Goal: Task Accomplishment & Management: Use online tool/utility

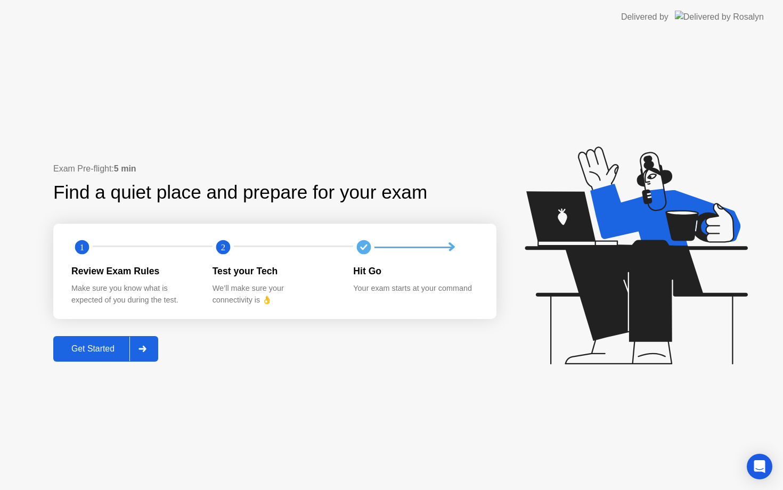
click at [139, 356] on div at bounding box center [142, 349] width 26 height 25
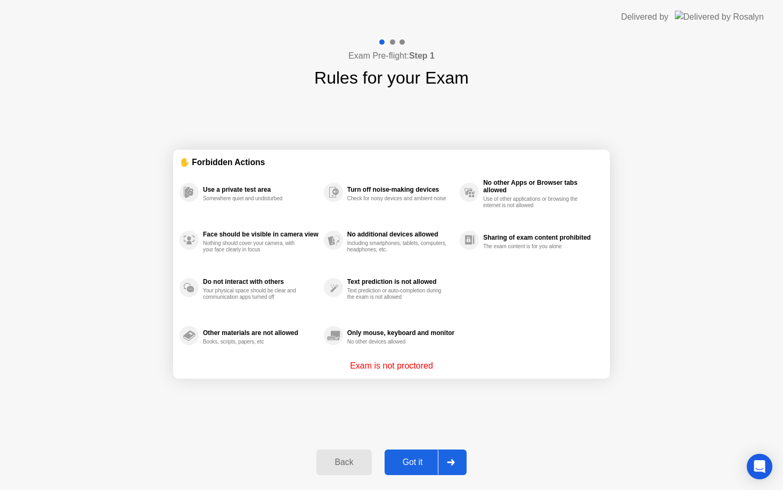
click at [433, 470] on button "Got it" at bounding box center [426, 463] width 82 height 26
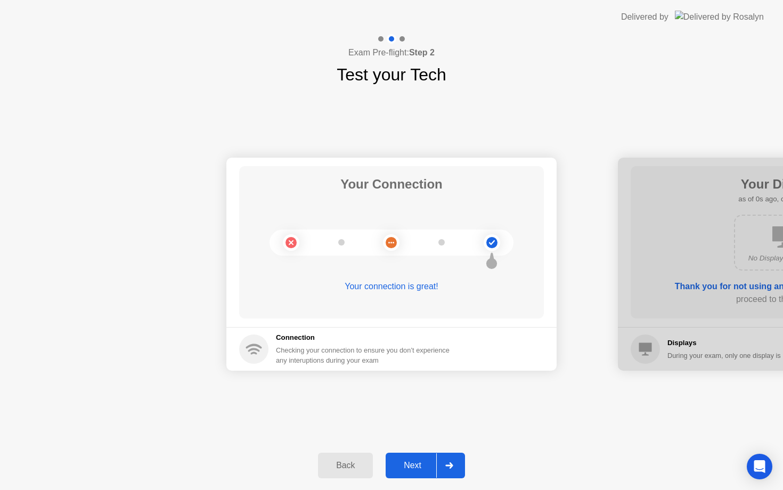
click at [435, 463] on div "Next" at bounding box center [412, 466] width 47 height 10
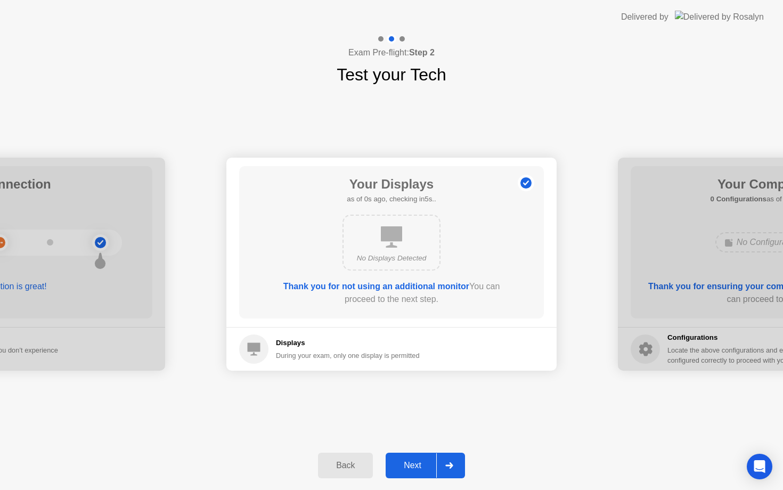
click at [435, 463] on div "Next" at bounding box center [412, 466] width 47 height 10
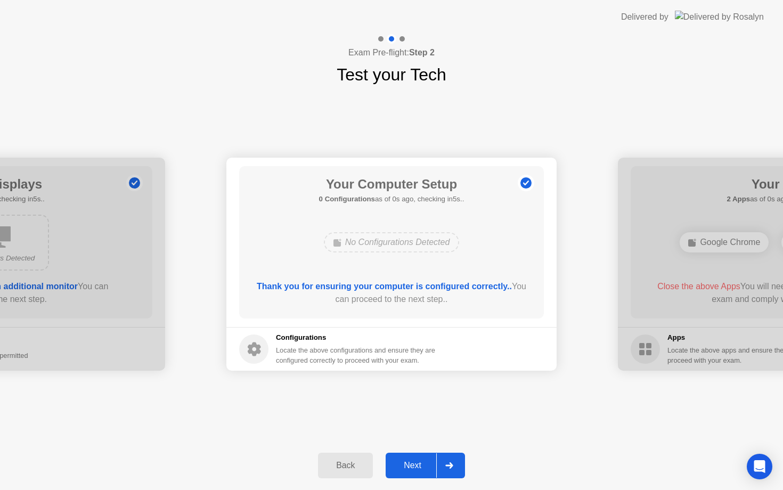
click at [435, 463] on div "Next" at bounding box center [412, 466] width 47 height 10
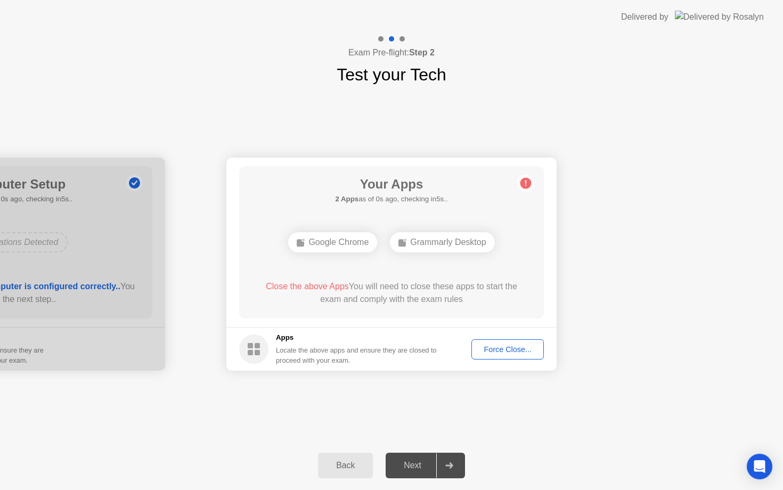
click at [435, 463] on div "Next" at bounding box center [412, 466] width 47 height 10
click at [502, 348] on div "Force Close..." at bounding box center [507, 349] width 65 height 9
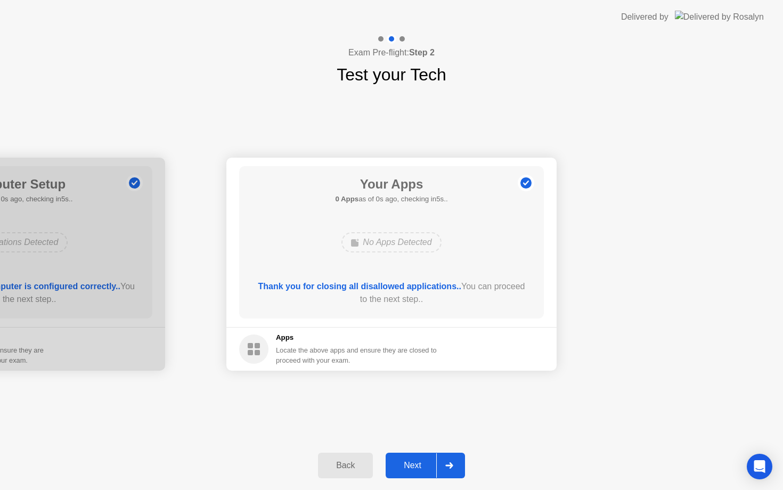
click at [432, 462] on div "Next" at bounding box center [412, 466] width 47 height 10
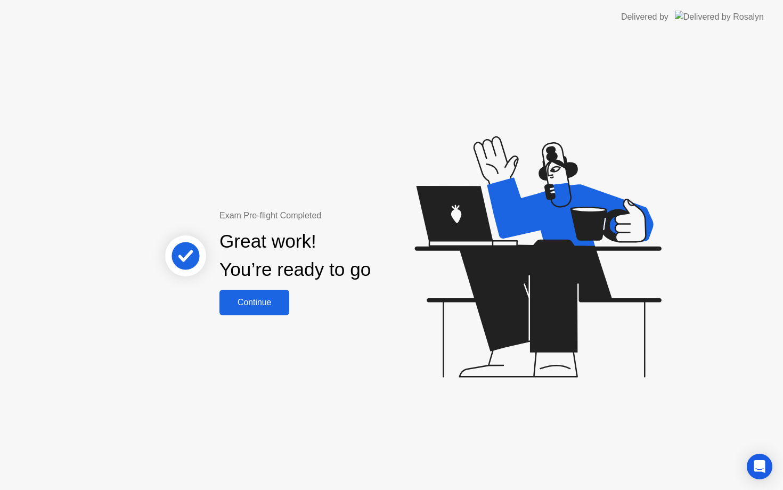
click at [267, 306] on div "Continue" at bounding box center [254, 303] width 63 height 10
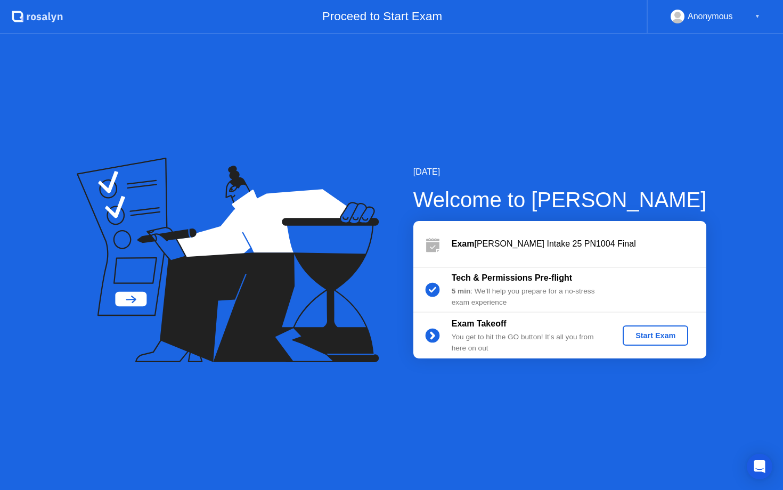
click at [636, 333] on div "Start Exam" at bounding box center [655, 335] width 57 height 9
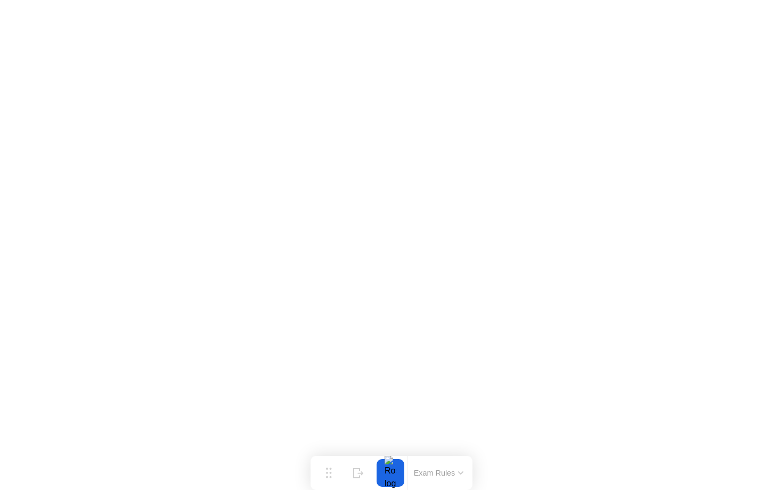
click iframe
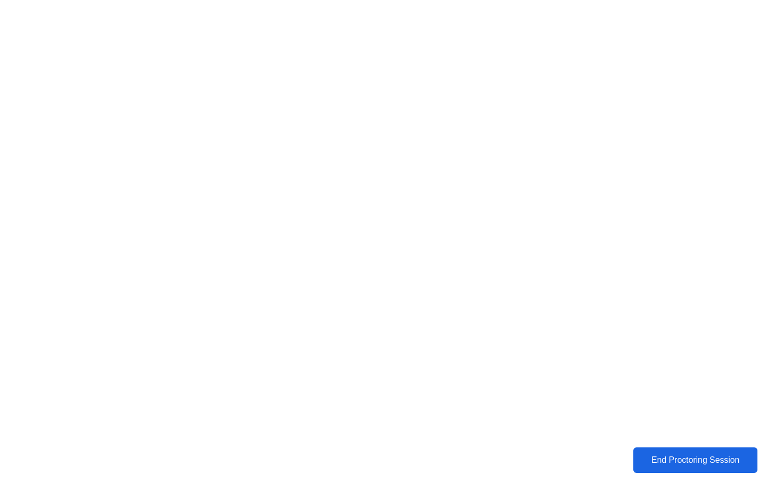
click at [697, 465] on div "End Proctoring Session" at bounding box center [696, 461] width 118 height 10
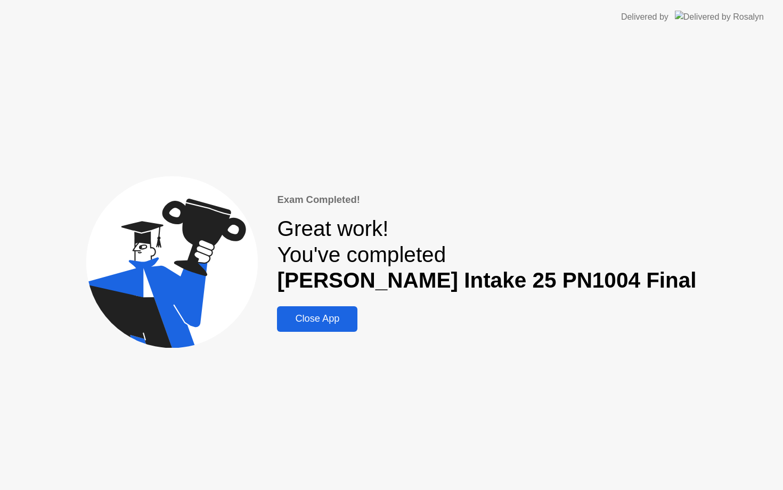
click at [358, 326] on button "Close App" at bounding box center [317, 319] width 80 height 26
